Goal: Task Accomplishment & Management: Manage account settings

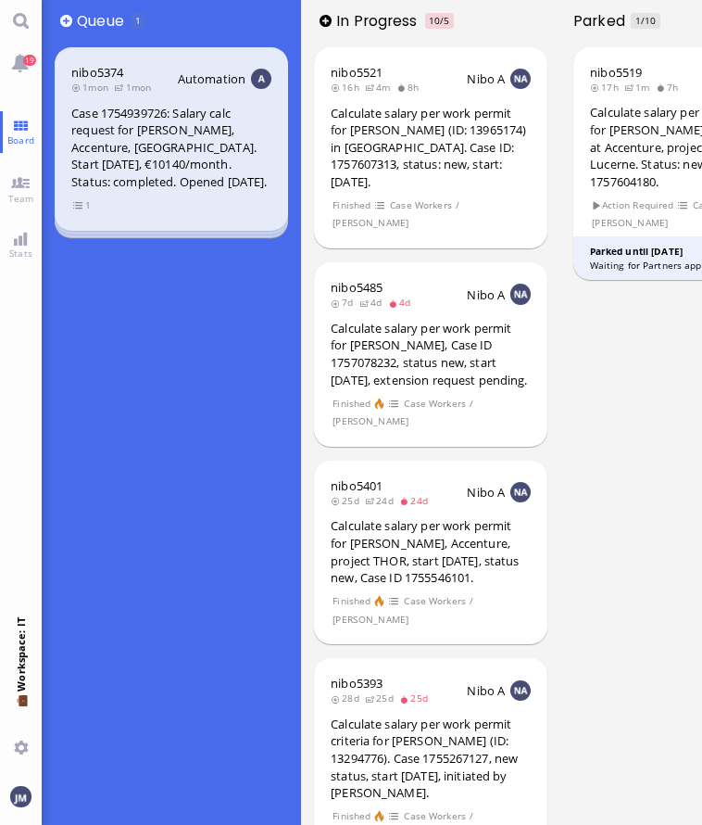
click at [230, 373] on div "nibo5374 1mon 1mon Automation Case 1754939726: Salary calc request for [PERSON_…" at bounding box center [171, 433] width 259 height 783
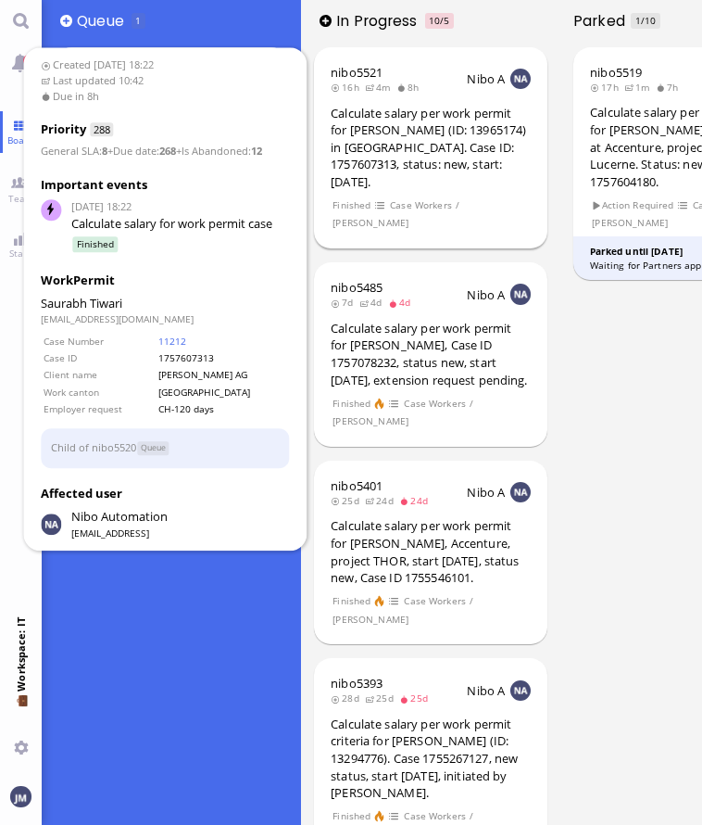
click at [398, 127] on div "Calculate salary per work permit for [PERSON_NAME] (ID: 13965174) in [GEOGRAPHI…" at bounding box center [431, 148] width 200 height 86
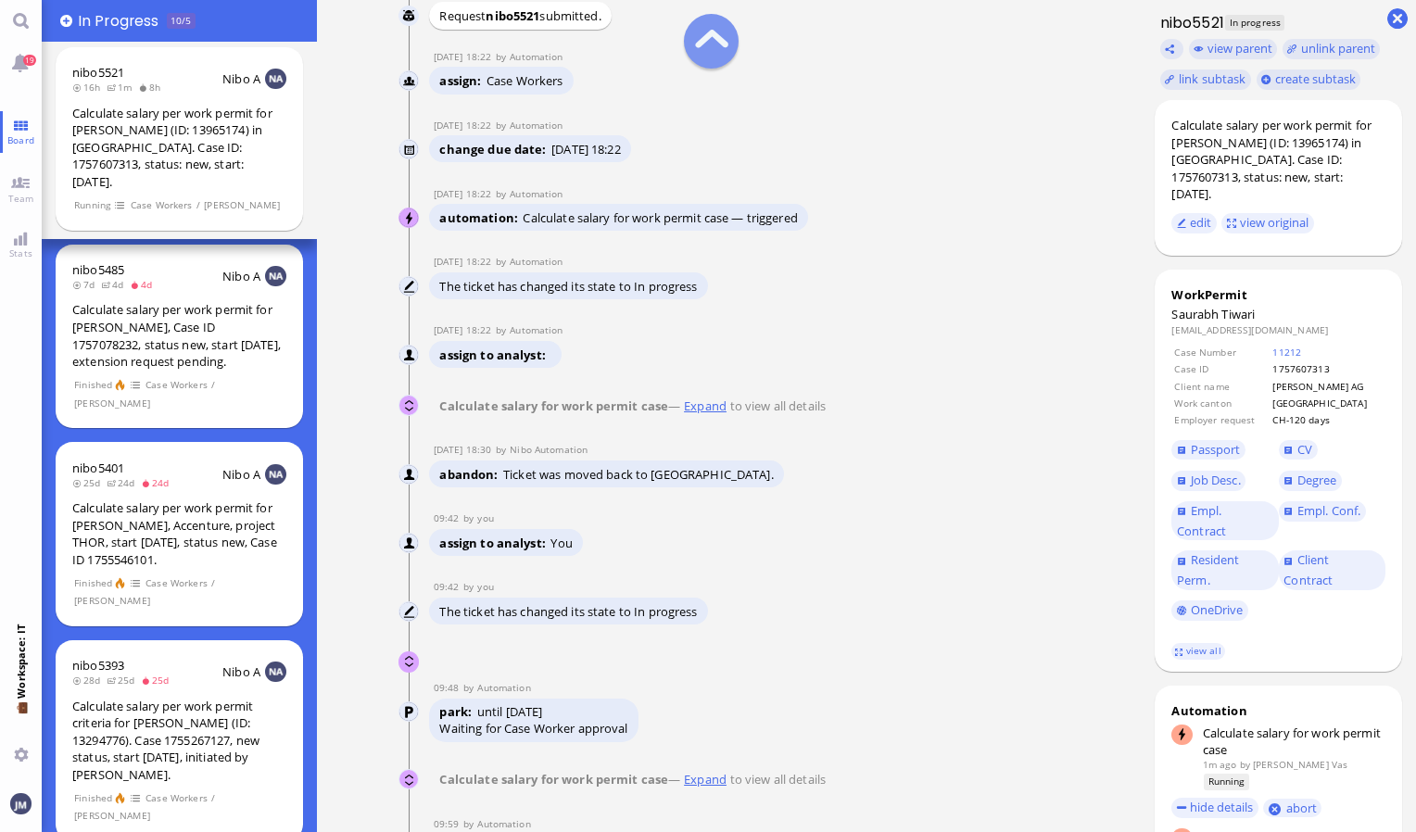
scroll to position [-1018, 0]
click at [25, 79] on link "19" at bounding box center [21, 63] width 42 height 42
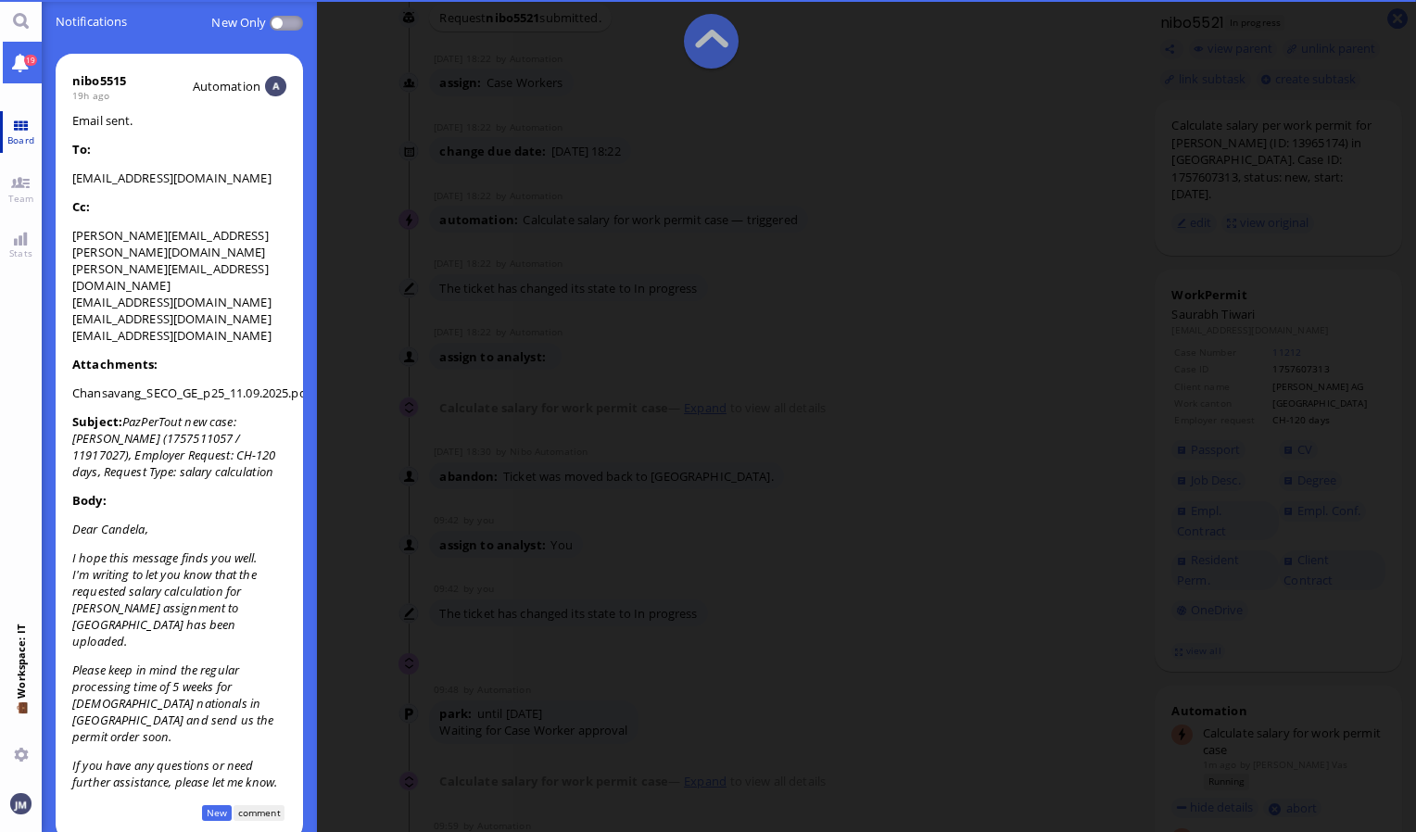
click at [20, 141] on span "Board" at bounding box center [21, 139] width 36 height 13
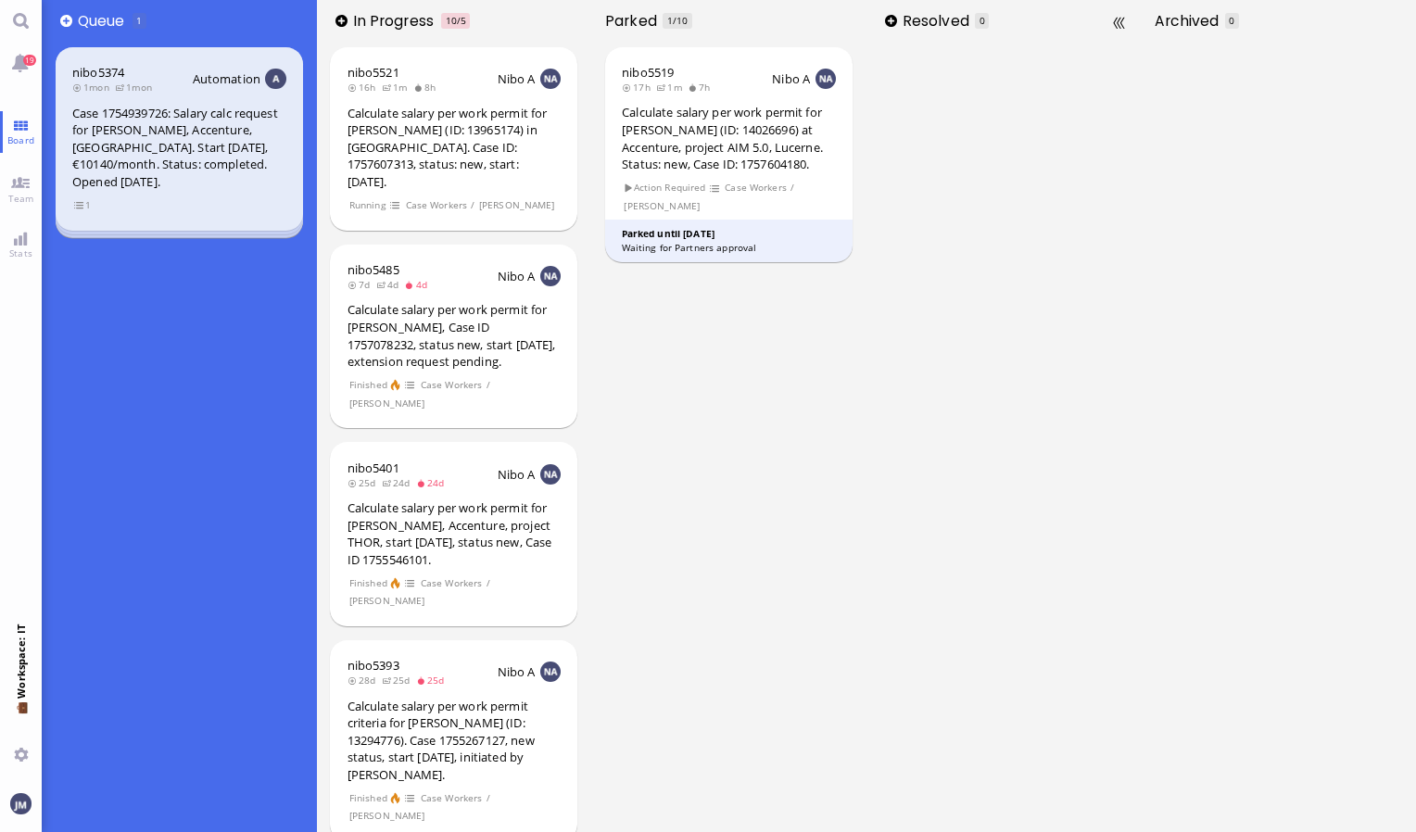
click at [702, 559] on div at bounding box center [1003, 437] width 275 height 790
drag, startPoint x: 897, startPoint y: 308, endPoint x: 907, endPoint y: 130, distance: 178.2
click at [702, 307] on div at bounding box center [1003, 437] width 275 height 790
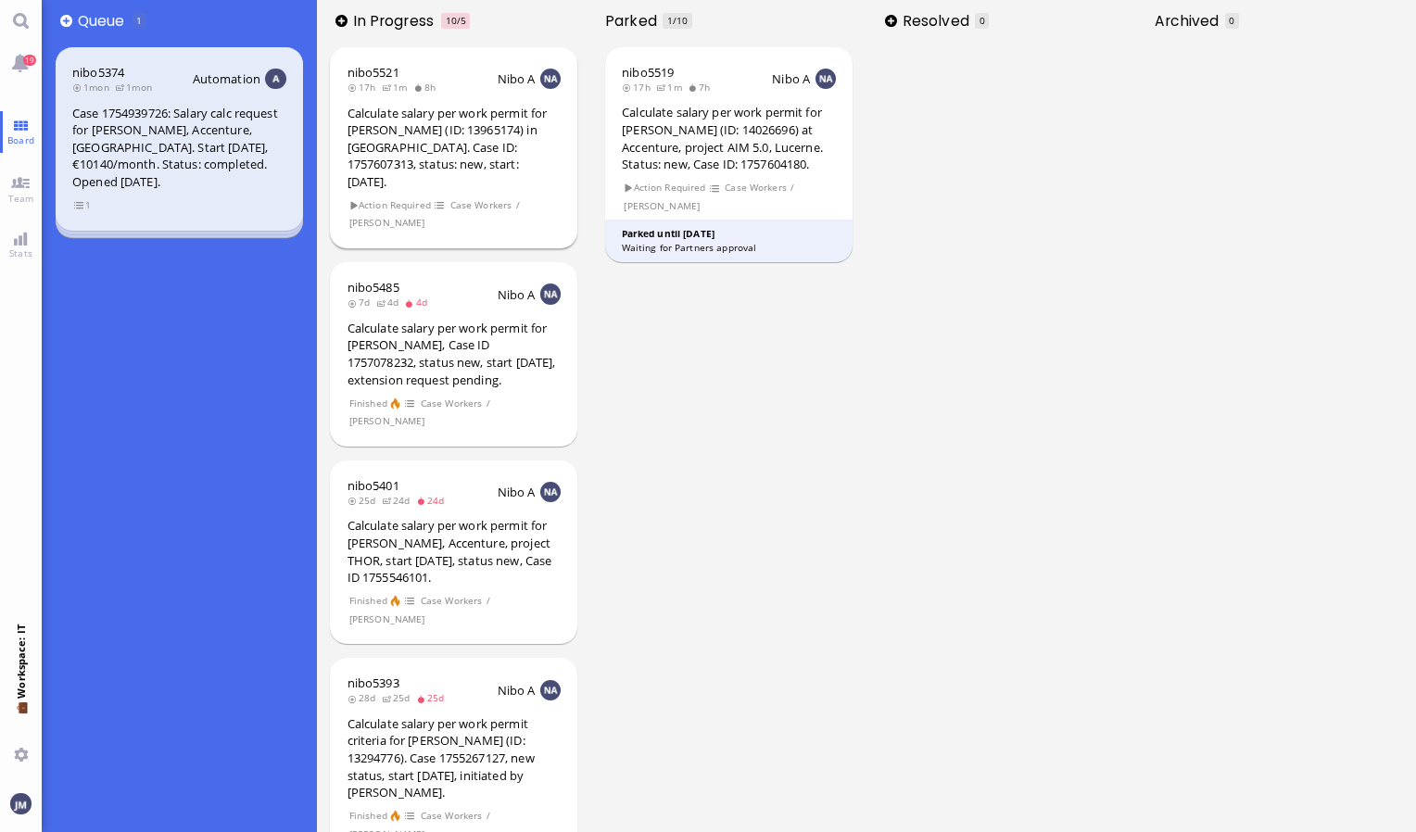
click at [487, 158] on div "Calculate salary per work permit for [PERSON_NAME] (ID: 13965174) in [GEOGRAPHI…" at bounding box center [455, 148] width 214 height 86
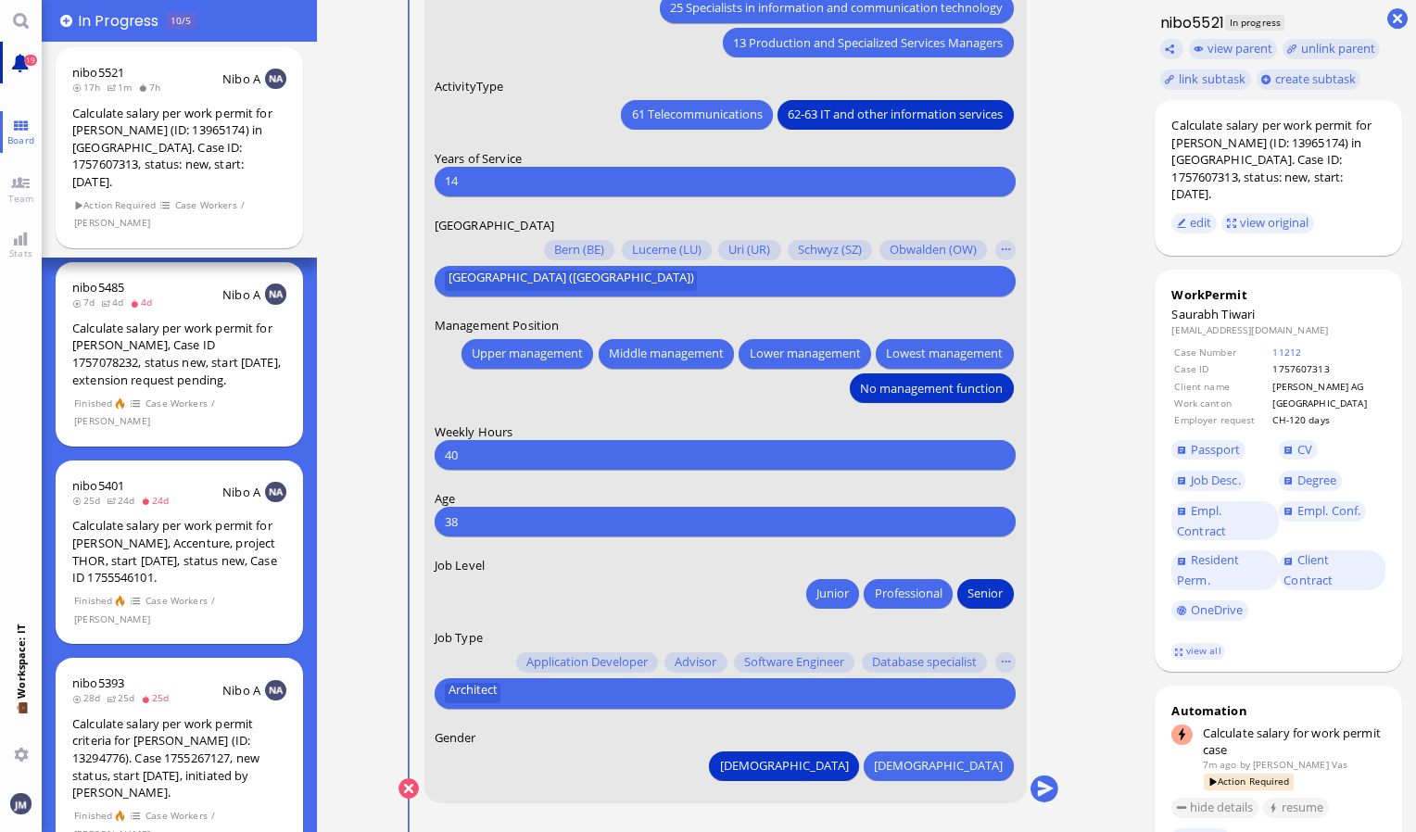
click at [2, 64] on link "19" at bounding box center [21, 63] width 42 height 42
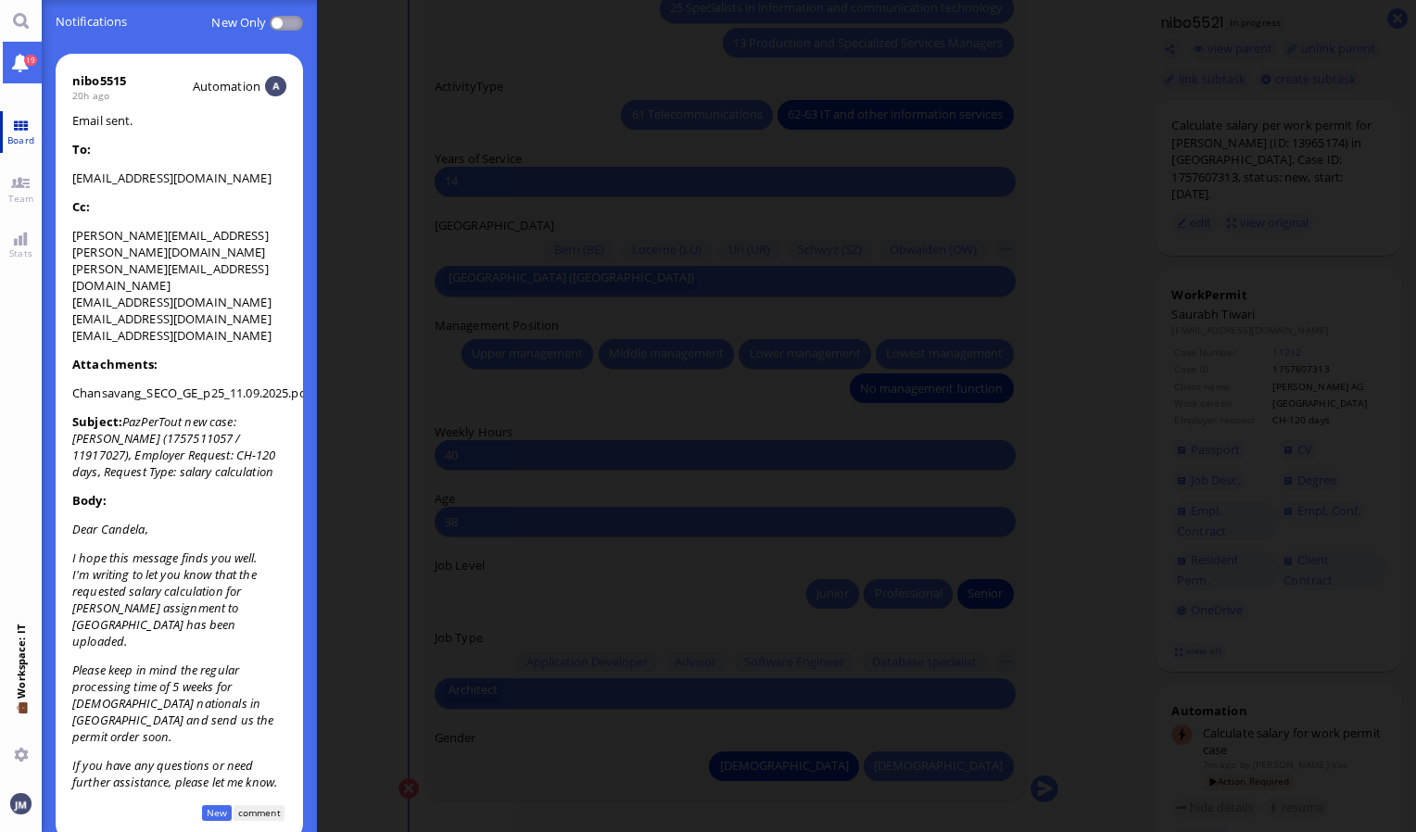
click at [7, 142] on span "Board" at bounding box center [21, 139] width 36 height 13
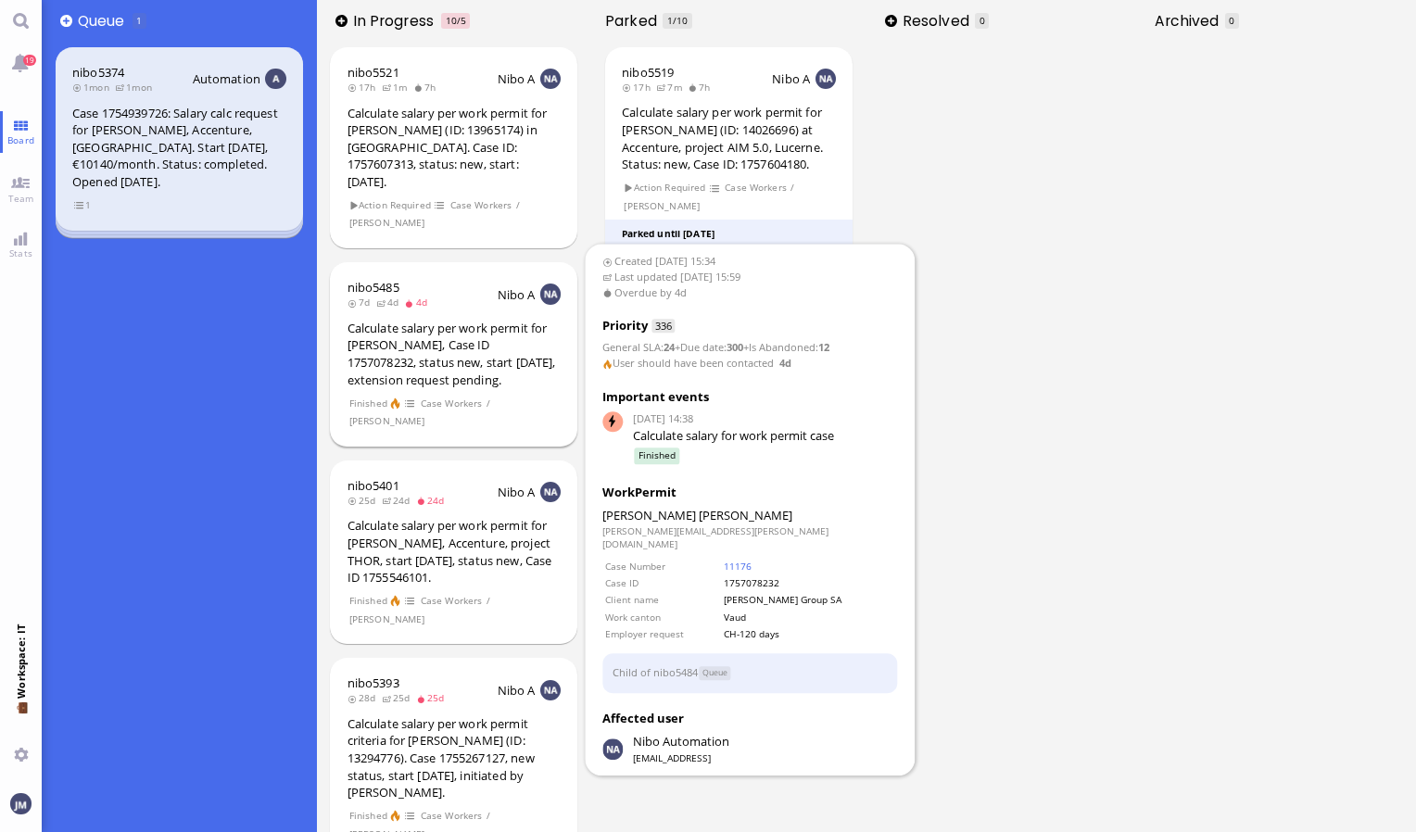
scroll to position [93, 0]
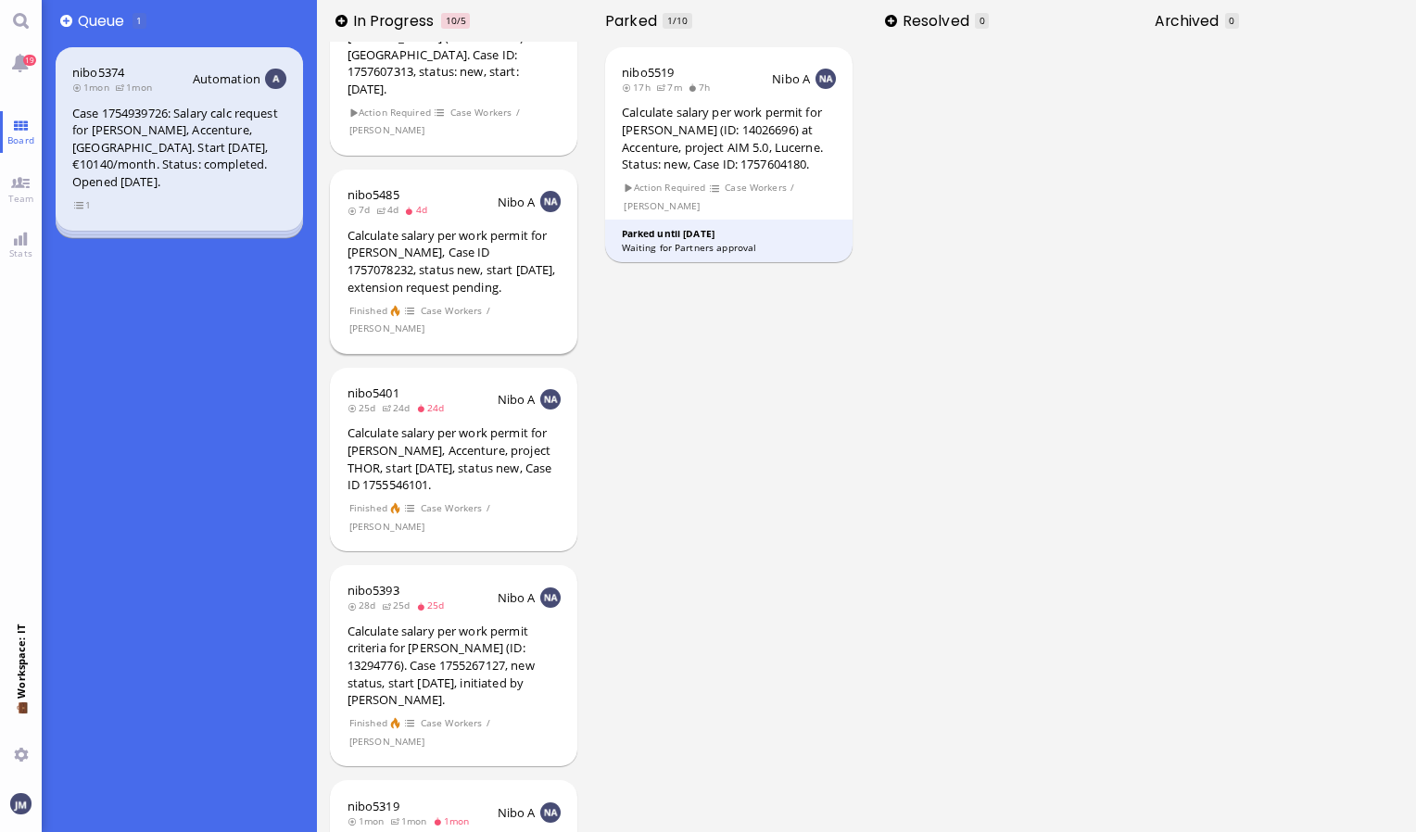
click at [411, 430] on div "Calculate salary per work permit for [PERSON_NAME], Accenture, project THOR, st…" at bounding box center [455, 458] width 214 height 69
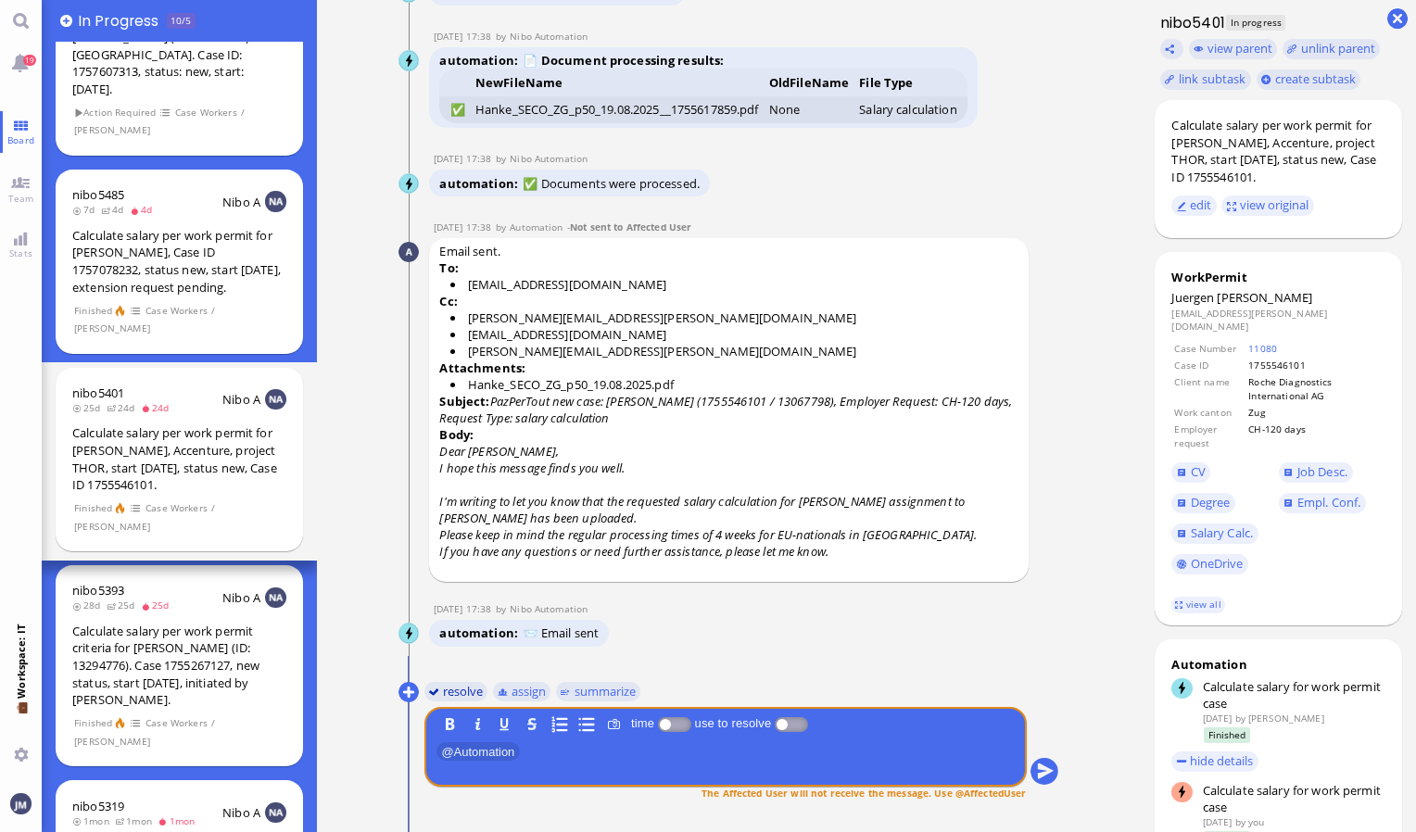
click at [437, 688] on button "resolve" at bounding box center [456, 691] width 64 height 20
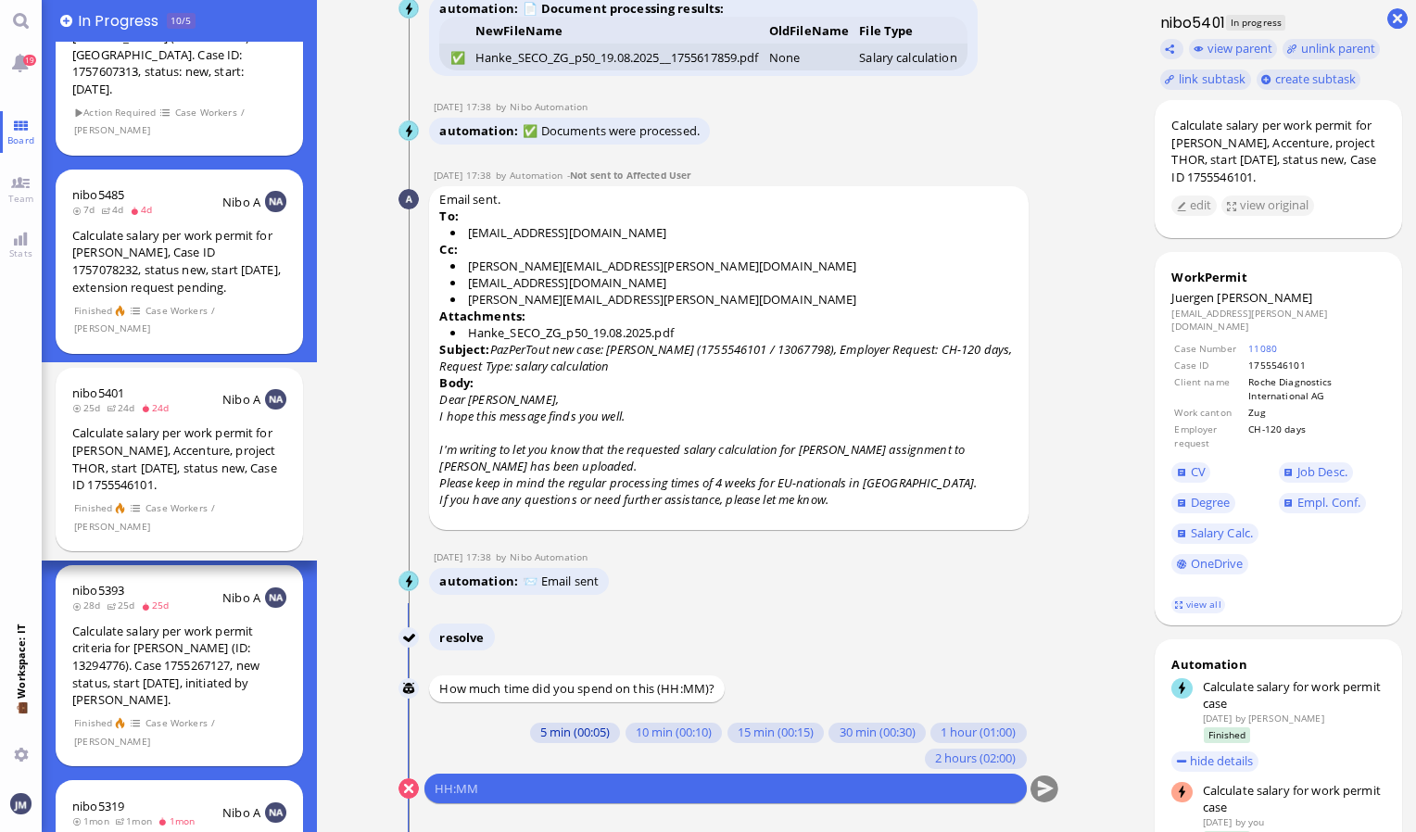
click at [550, 734] on button "5 min (00:05)" at bounding box center [575, 733] width 90 height 20
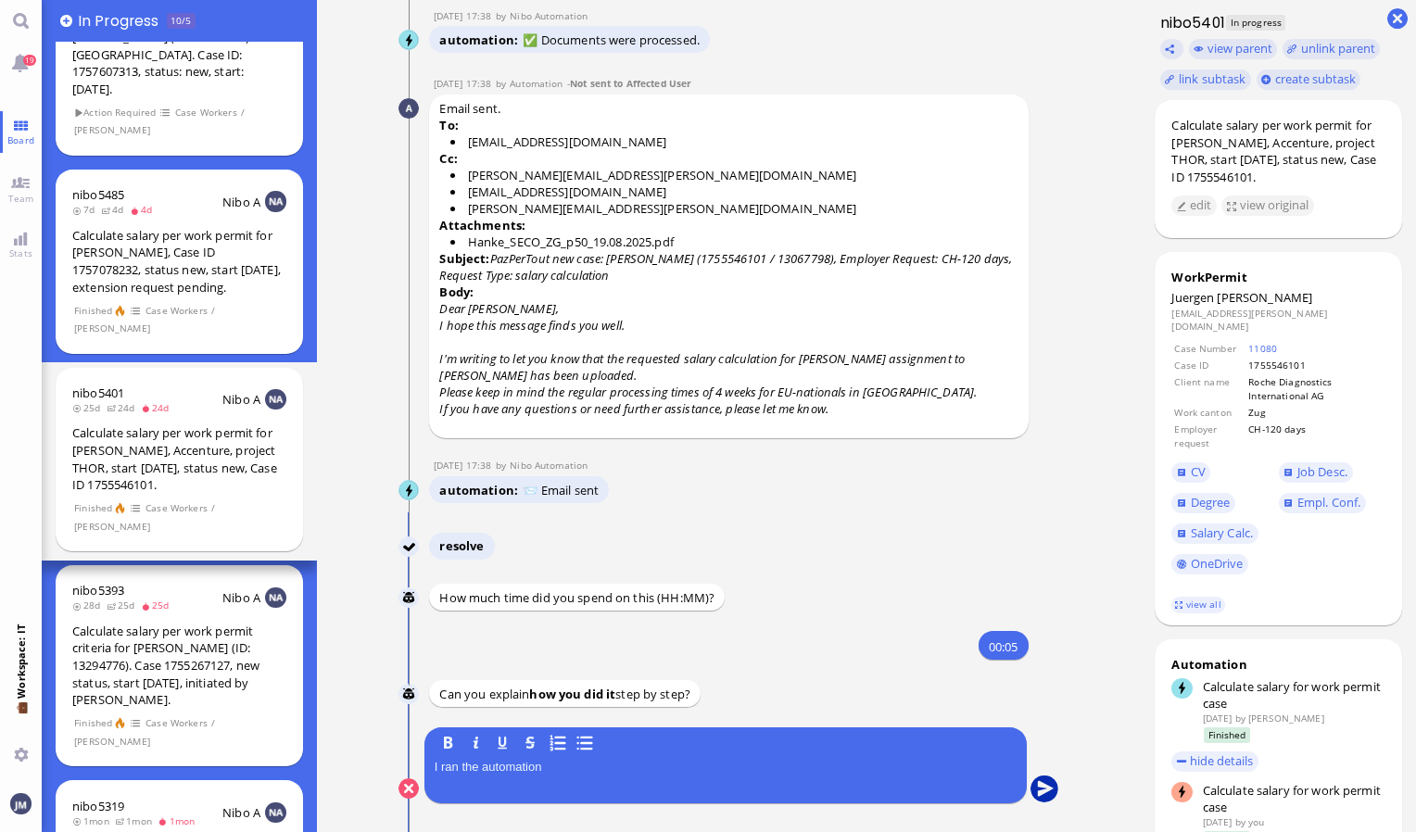
click at [702, 790] on button "submit" at bounding box center [1045, 790] width 28 height 28
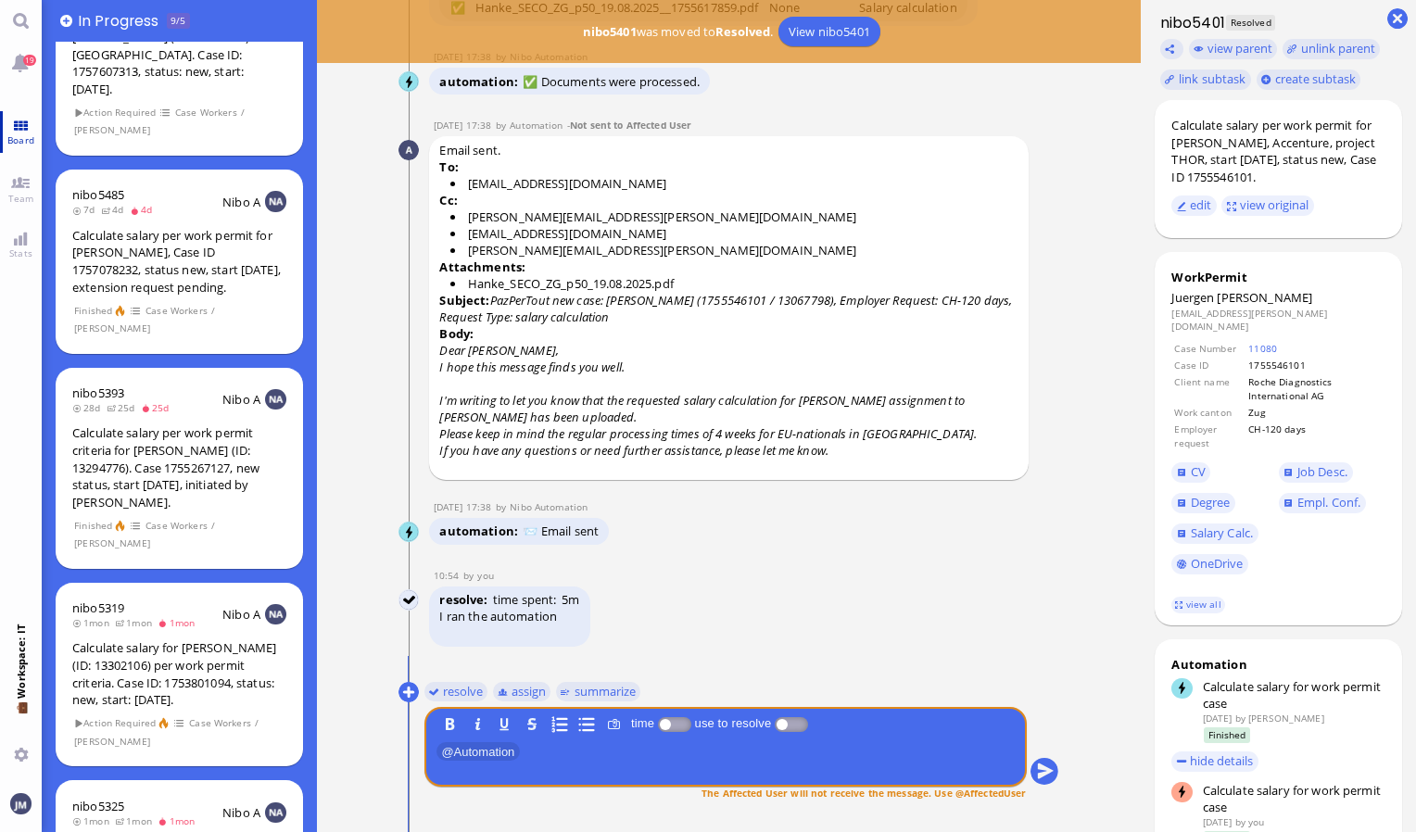
click at [6, 124] on link "Board" at bounding box center [21, 132] width 42 height 42
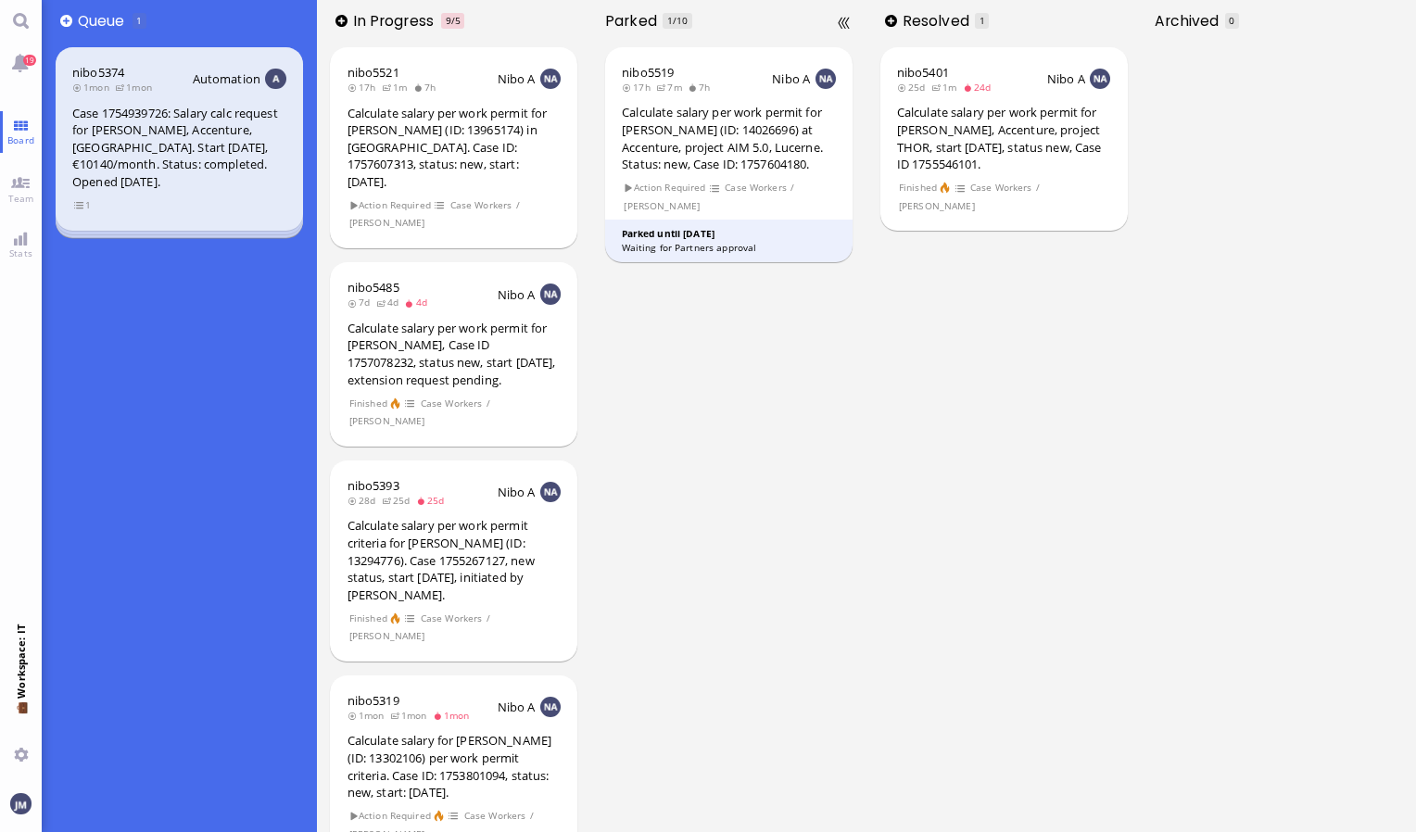
drag, startPoint x: 804, startPoint y: 522, endPoint x: 808, endPoint y: 512, distance: 10.8
click at [702, 522] on div "nibo5519 17h 7m 7h Nibo A Calculate salary per work permit for [PERSON_NAME] (I…" at bounding box center [728, 437] width 275 height 790
